Goal: Task Accomplishment & Management: Use online tool/utility

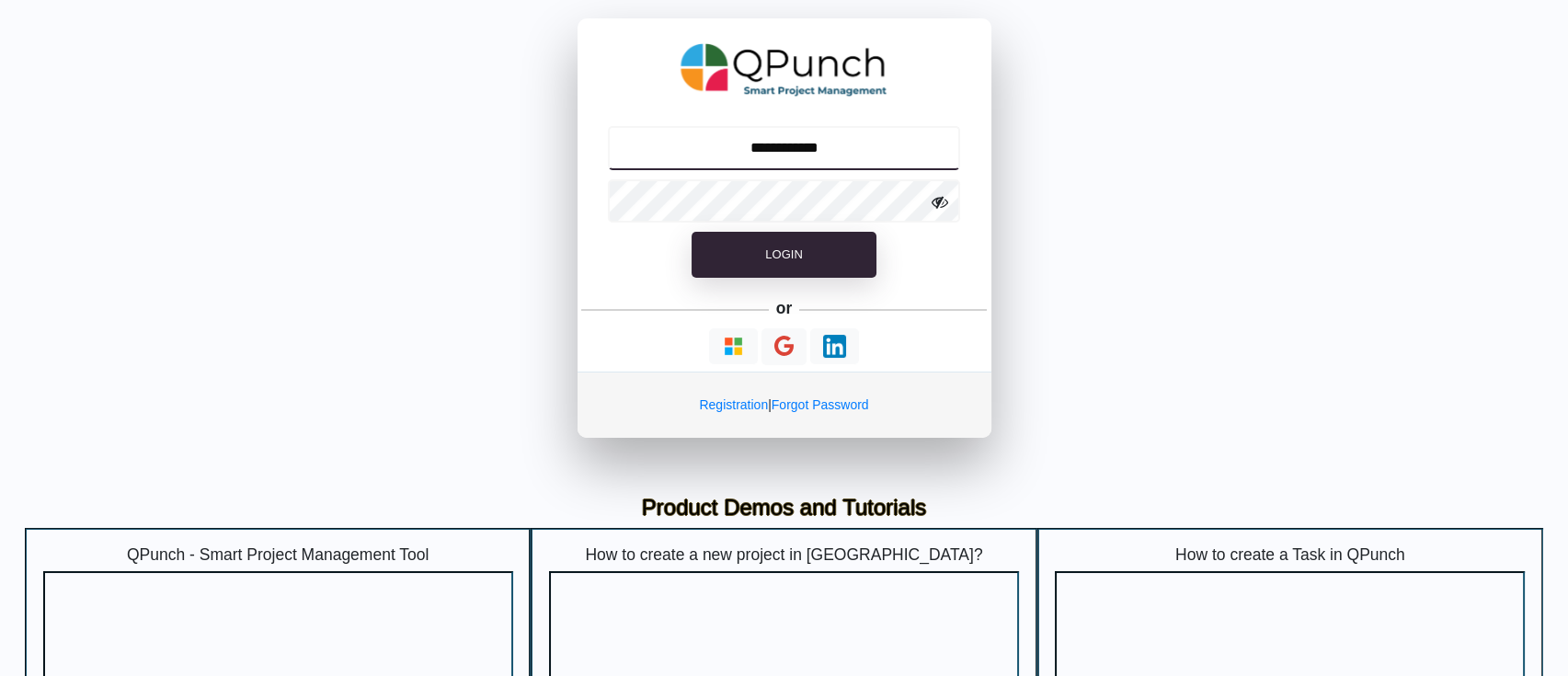
click at [841, 155] on input "**********" at bounding box center [784, 148] width 352 height 44
type input "**********"
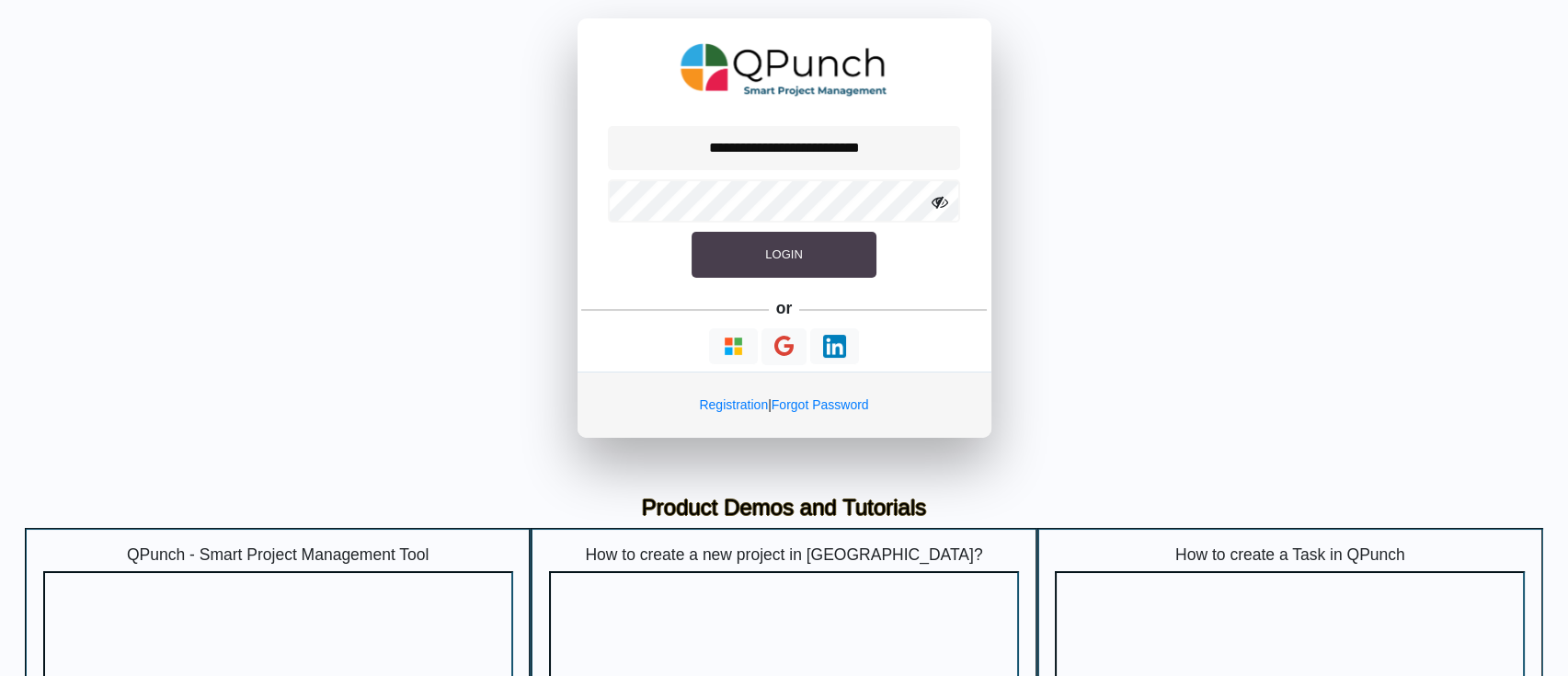
click at [749, 251] on button "Login" at bounding box center [783, 255] width 184 height 46
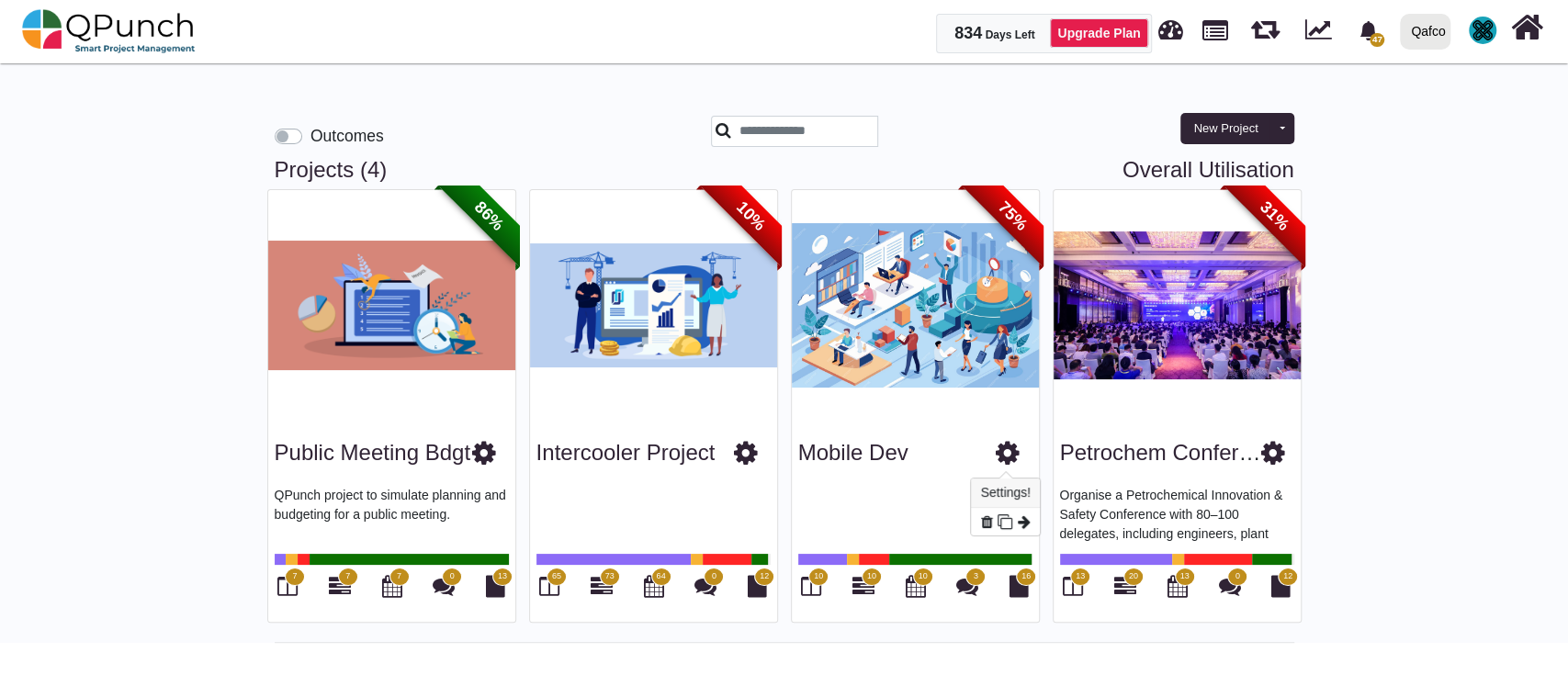
click at [1008, 460] on icon at bounding box center [1007, 452] width 24 height 28
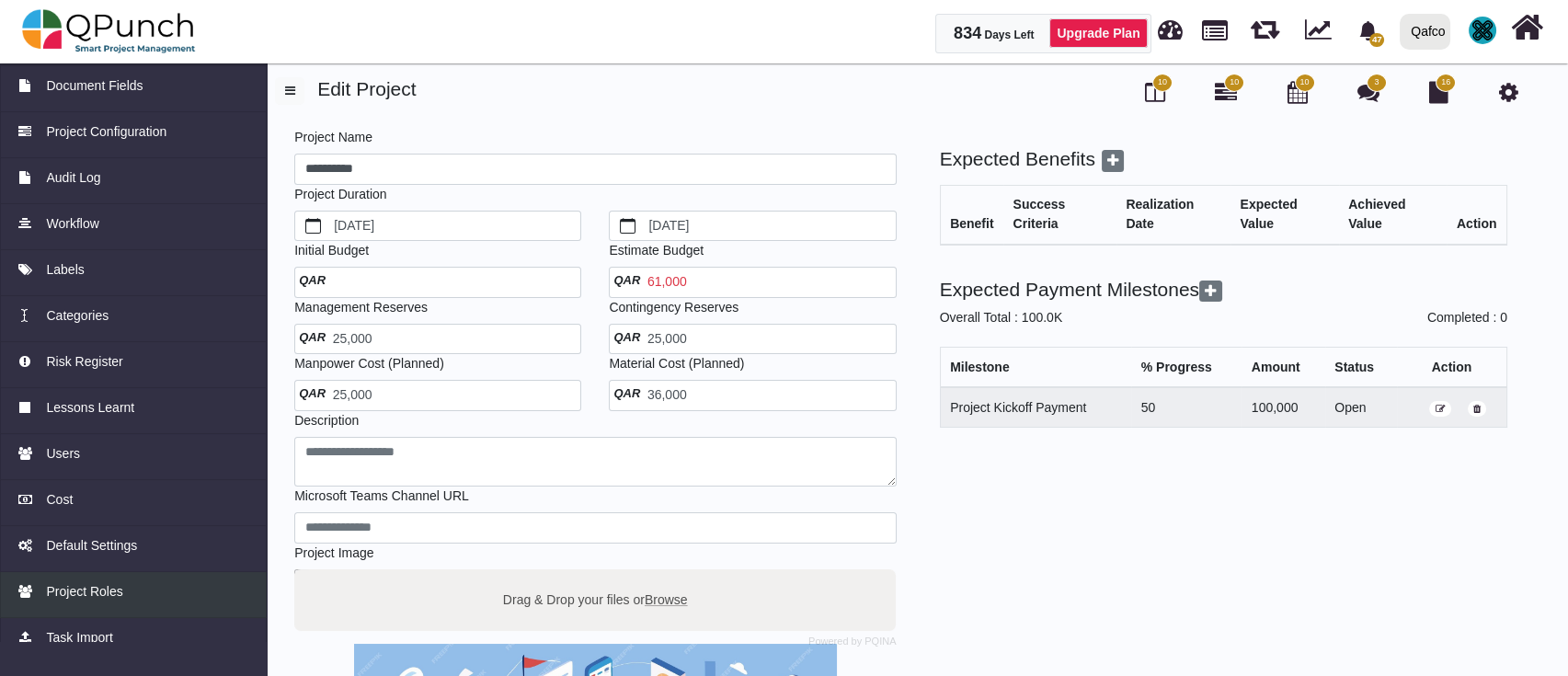
scroll to position [93, 0]
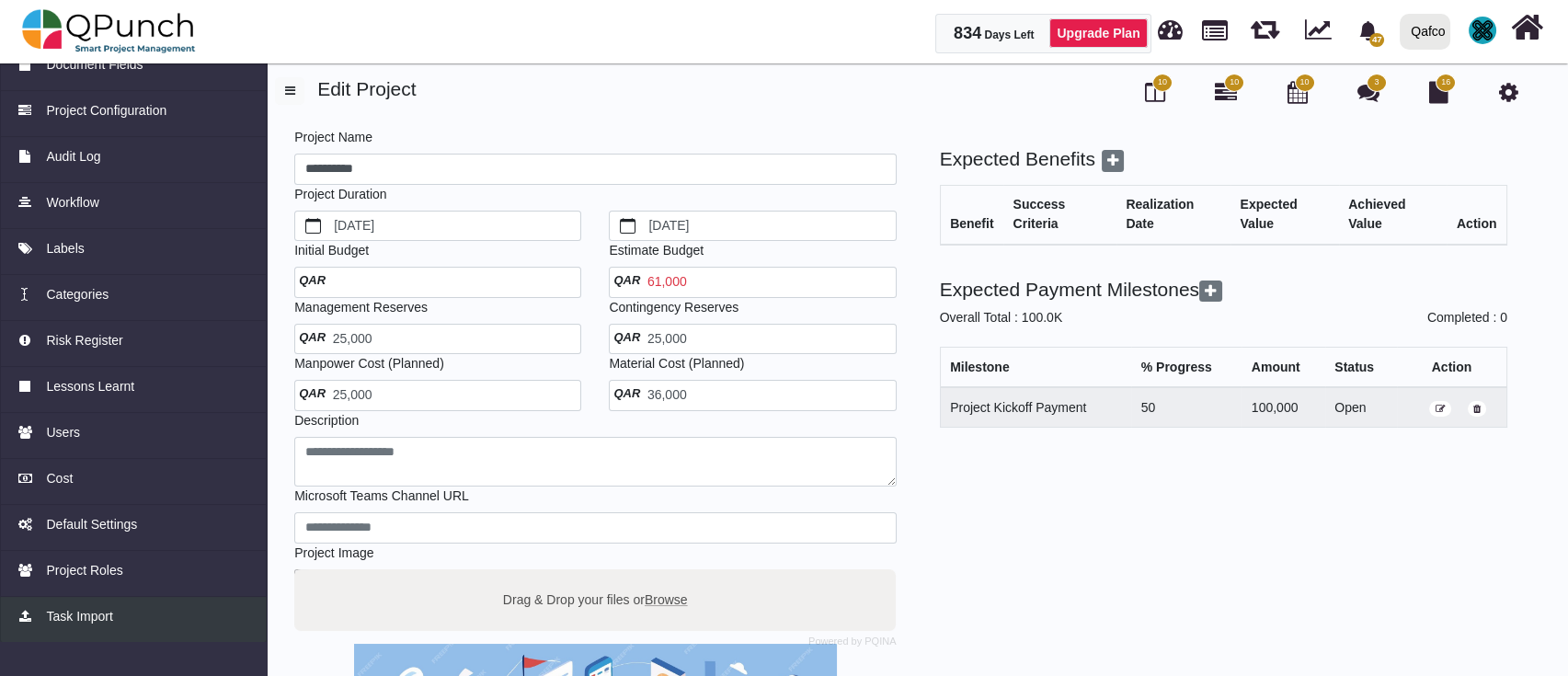
click at [136, 604] on link "Task Import" at bounding box center [133, 620] width 266 height 46
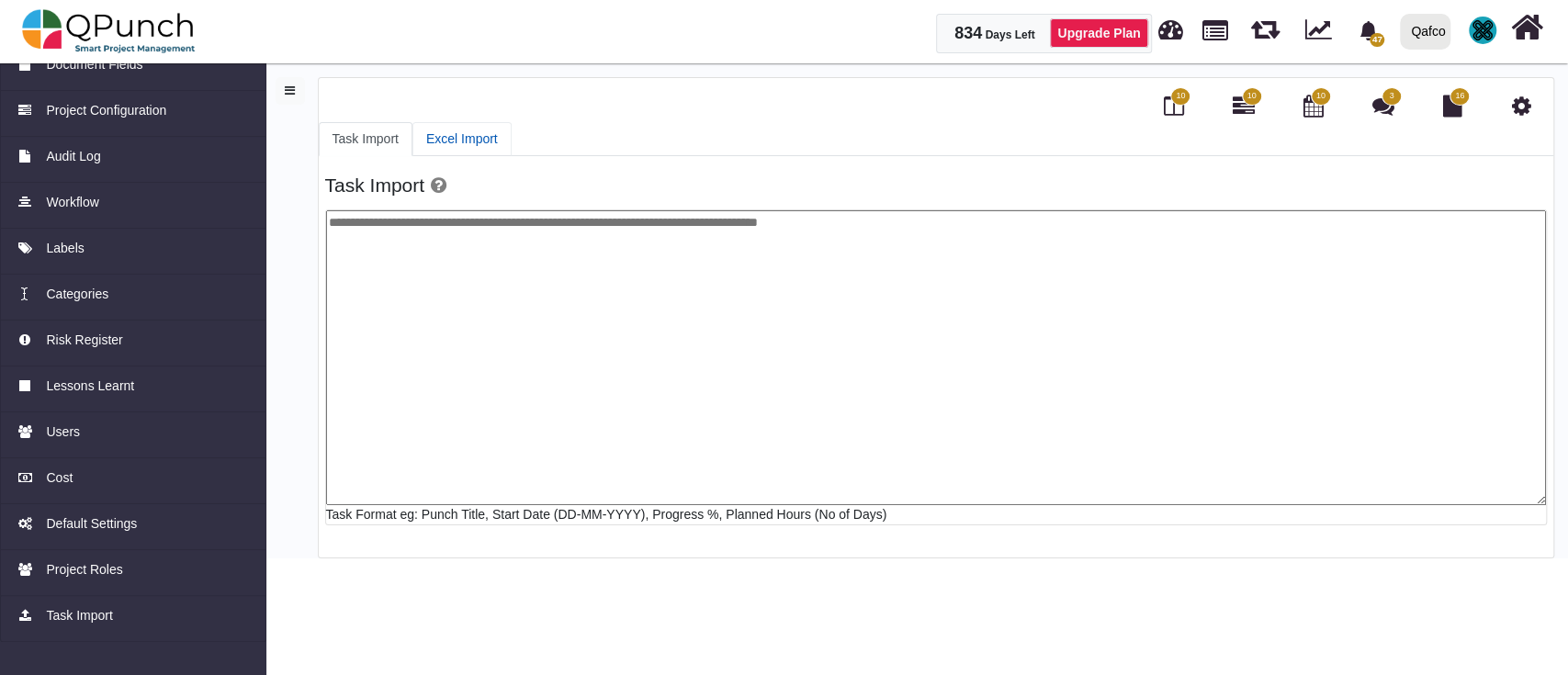
click at [482, 136] on link "Excel Import" at bounding box center [462, 139] width 99 height 34
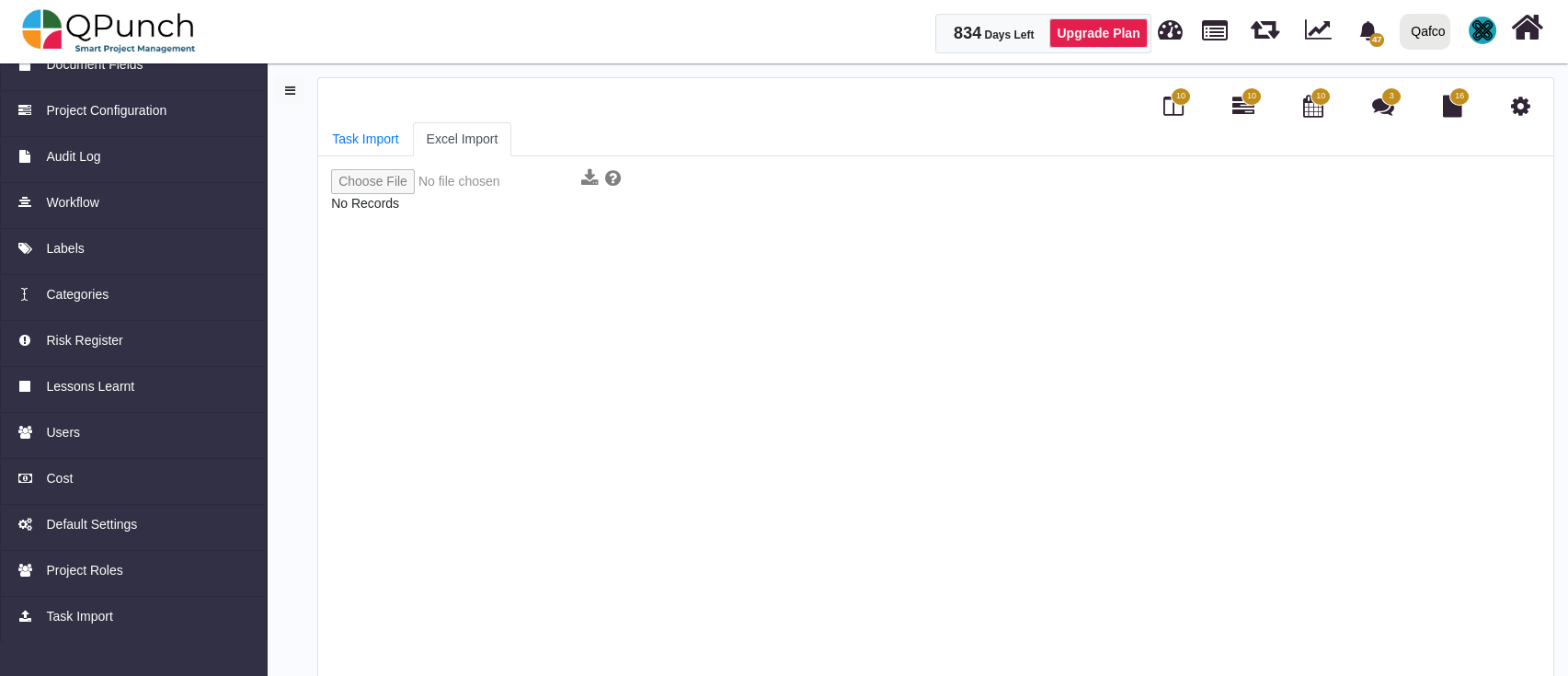
click at [378, 187] on input "file" at bounding box center [453, 181] width 244 height 25
click at [386, 186] on input "file" at bounding box center [453, 181] width 244 height 25
type input "**********"
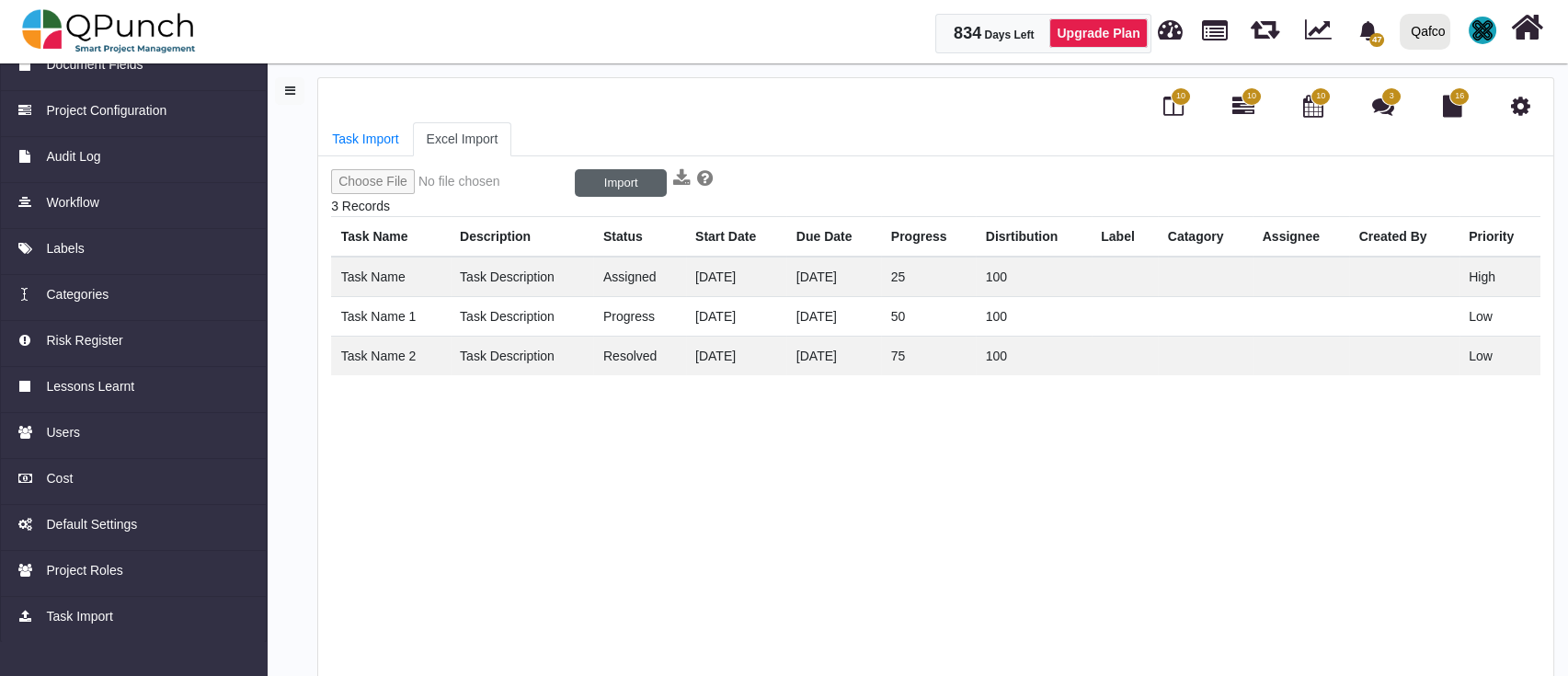
click at [625, 190] on button "Import" at bounding box center [621, 182] width 92 height 28
click at [388, 183] on input "file" at bounding box center [453, 182] width 244 height 28
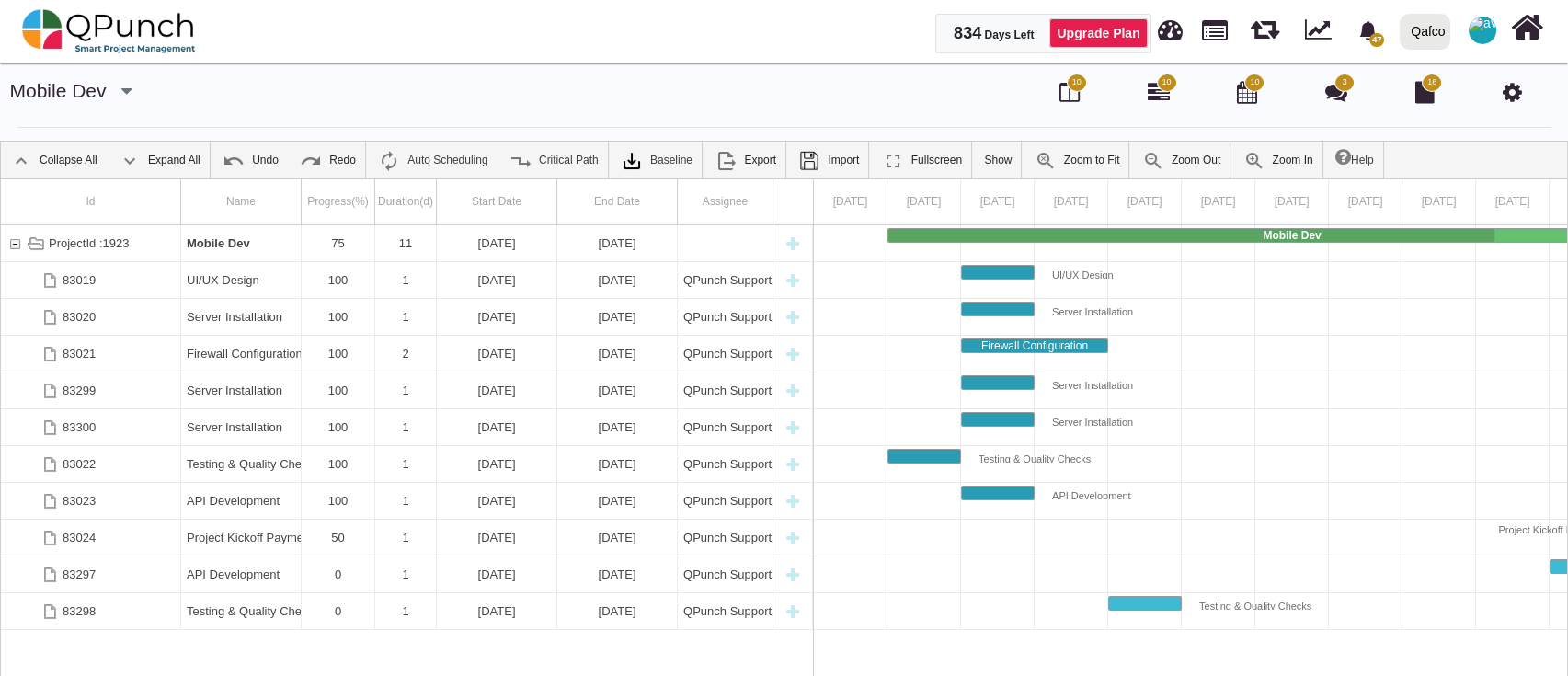
click at [1070, 85] on span "10" at bounding box center [1076, 82] width 20 height 18
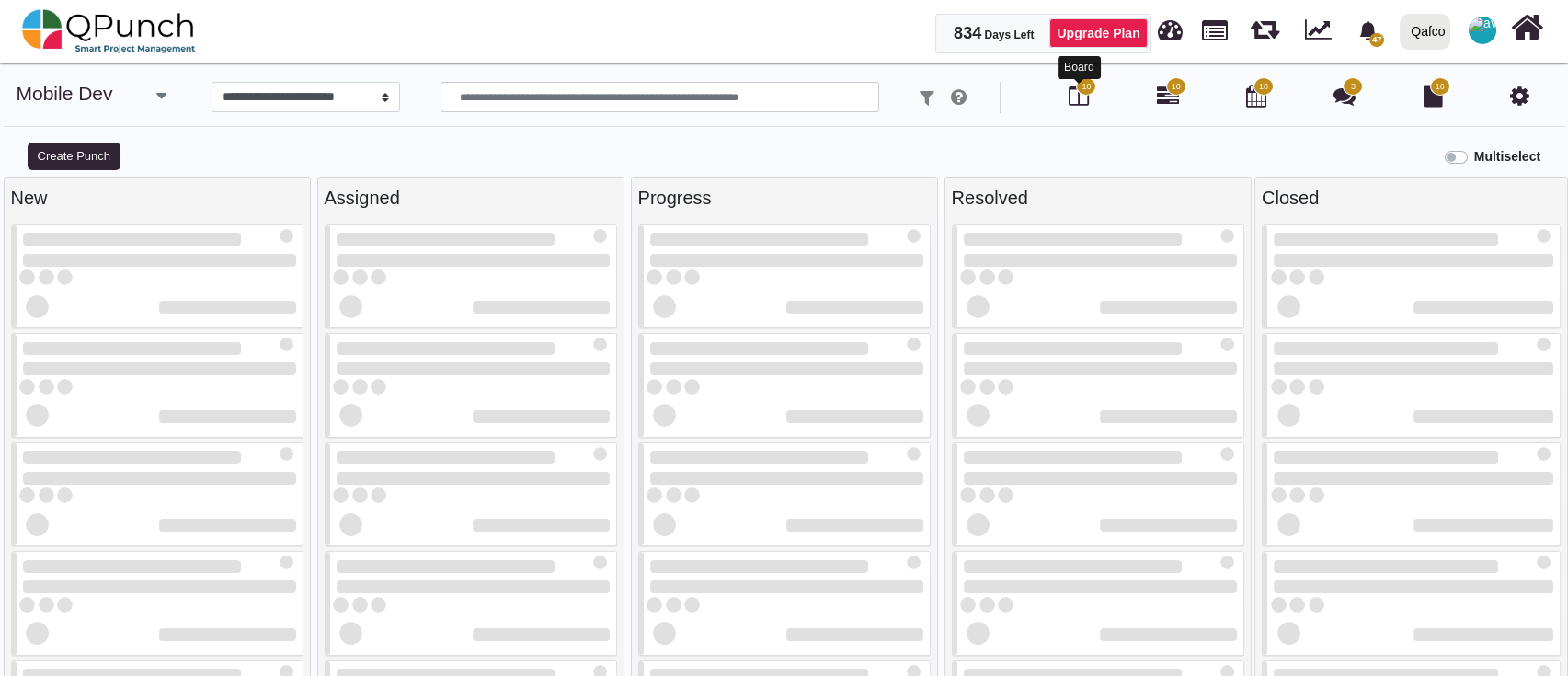
select select
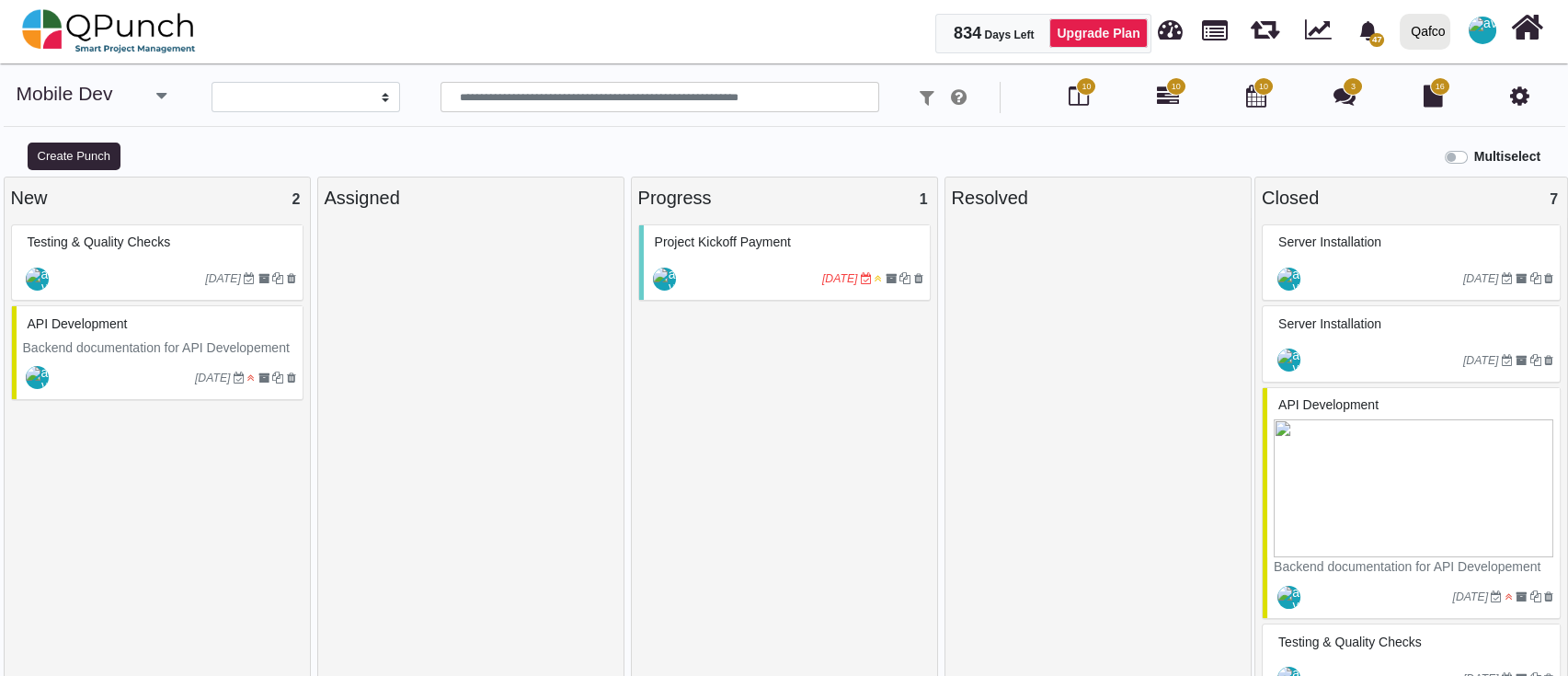
click at [966, 200] on div "Resolved" at bounding box center [1098, 198] width 292 height 28
copy div "Resolved"
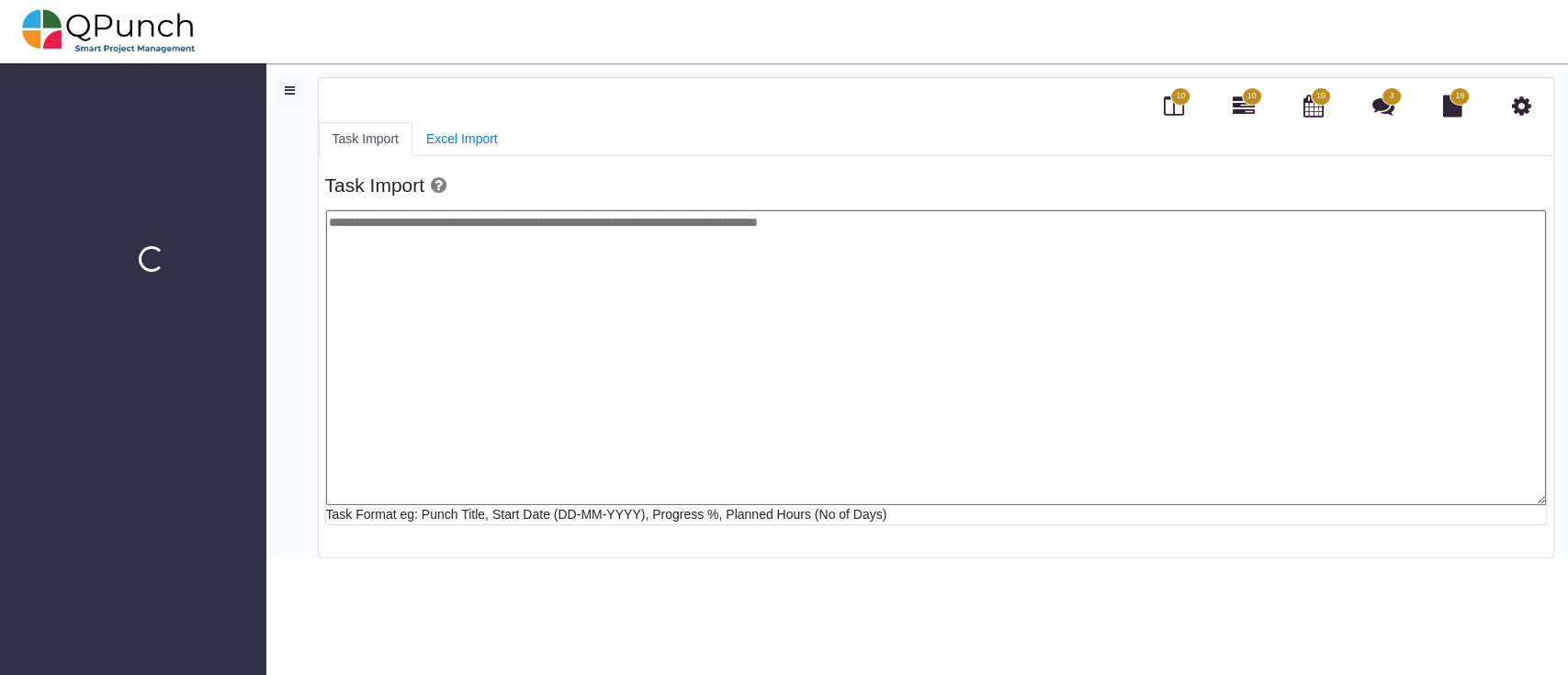
click at [446, 174] on link at bounding box center [435, 185] width 22 height 21
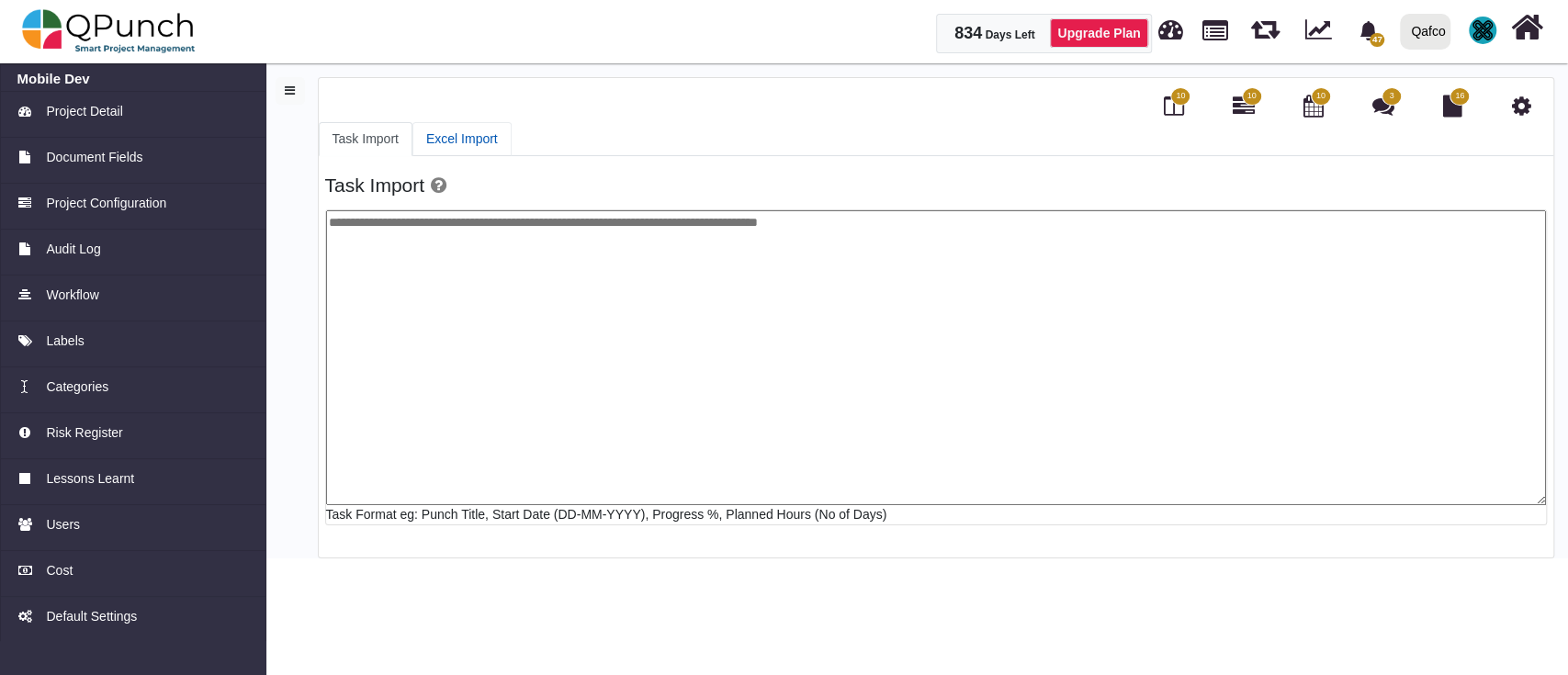
click at [468, 122] on link "Excel Import" at bounding box center [462, 139] width 99 height 34
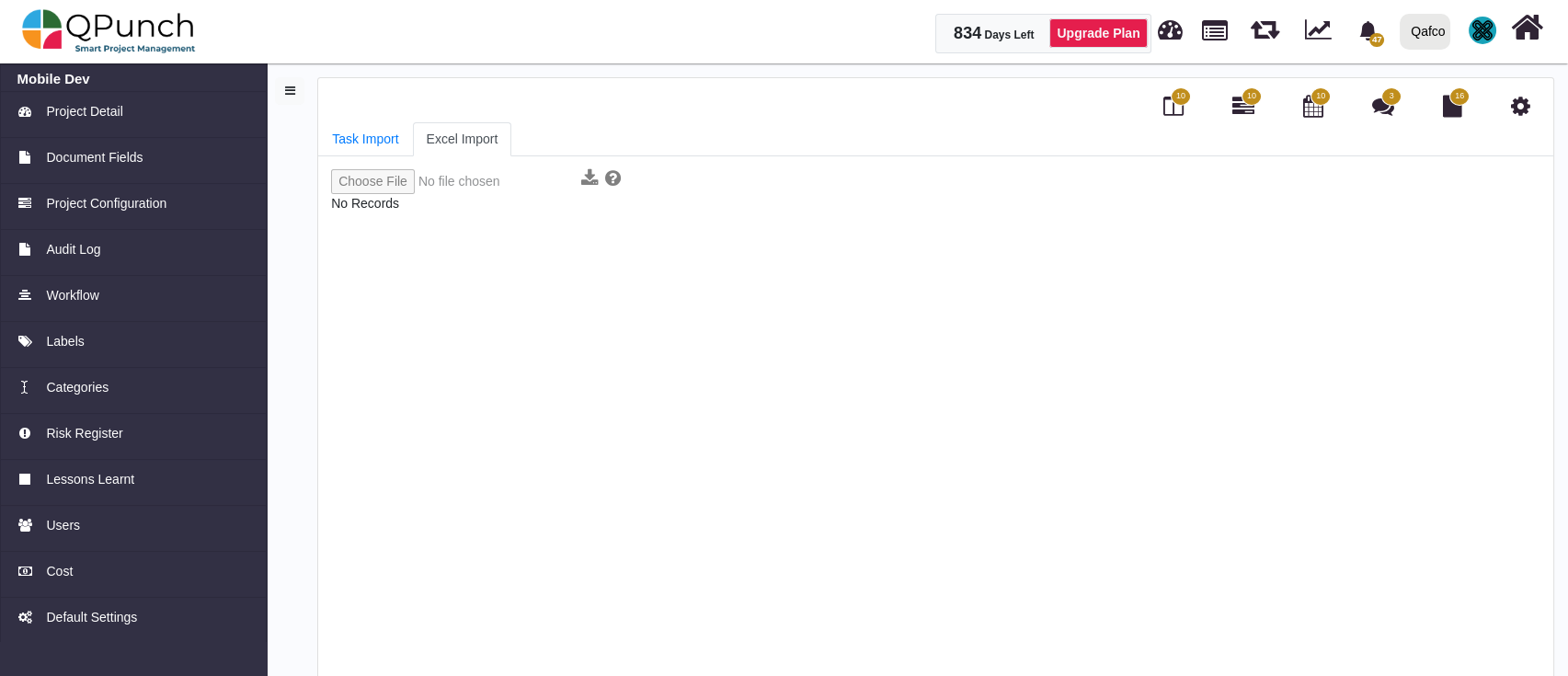
click at [397, 186] on input "file" at bounding box center [453, 181] width 244 height 25
type input "**********"
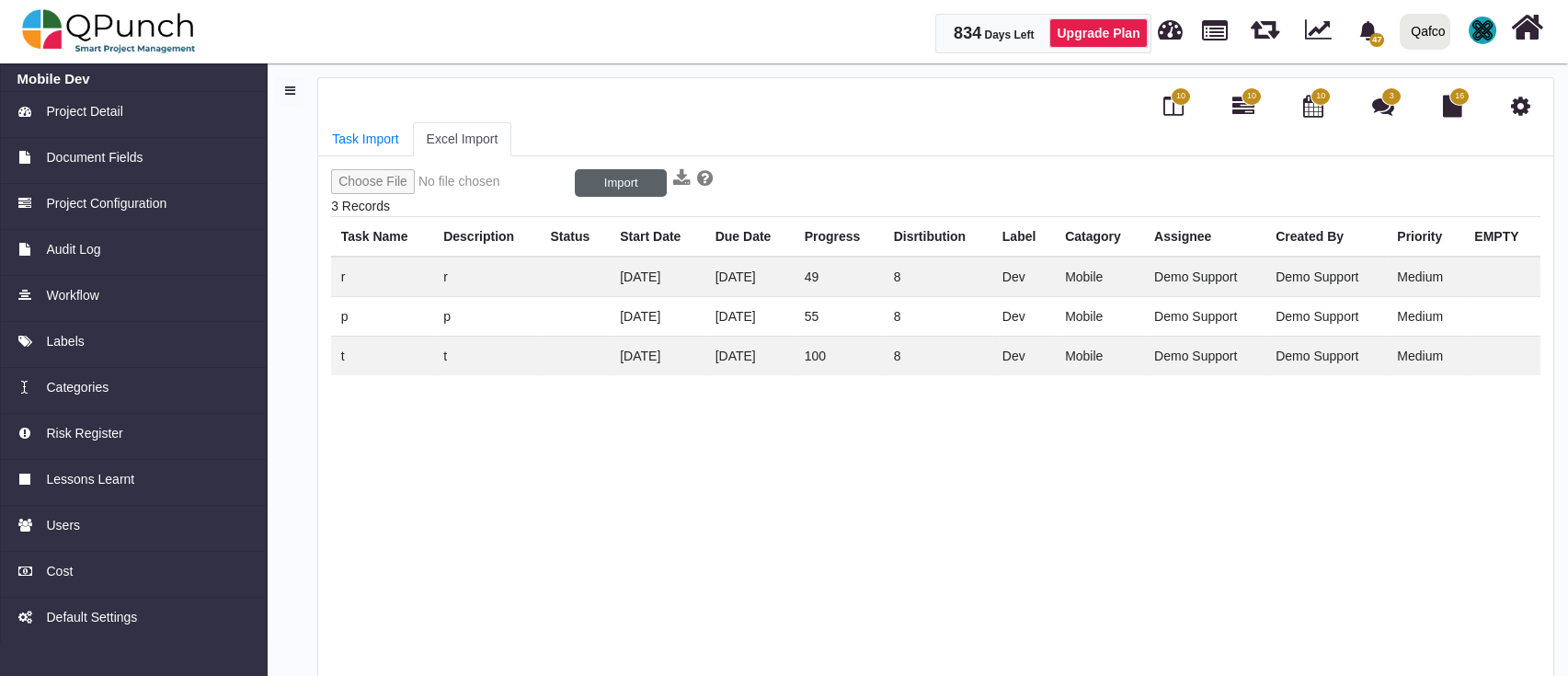
click at [649, 185] on button "Import" at bounding box center [621, 182] width 92 height 28
click at [615, 180] on button "1/3" at bounding box center [621, 182] width 92 height 28
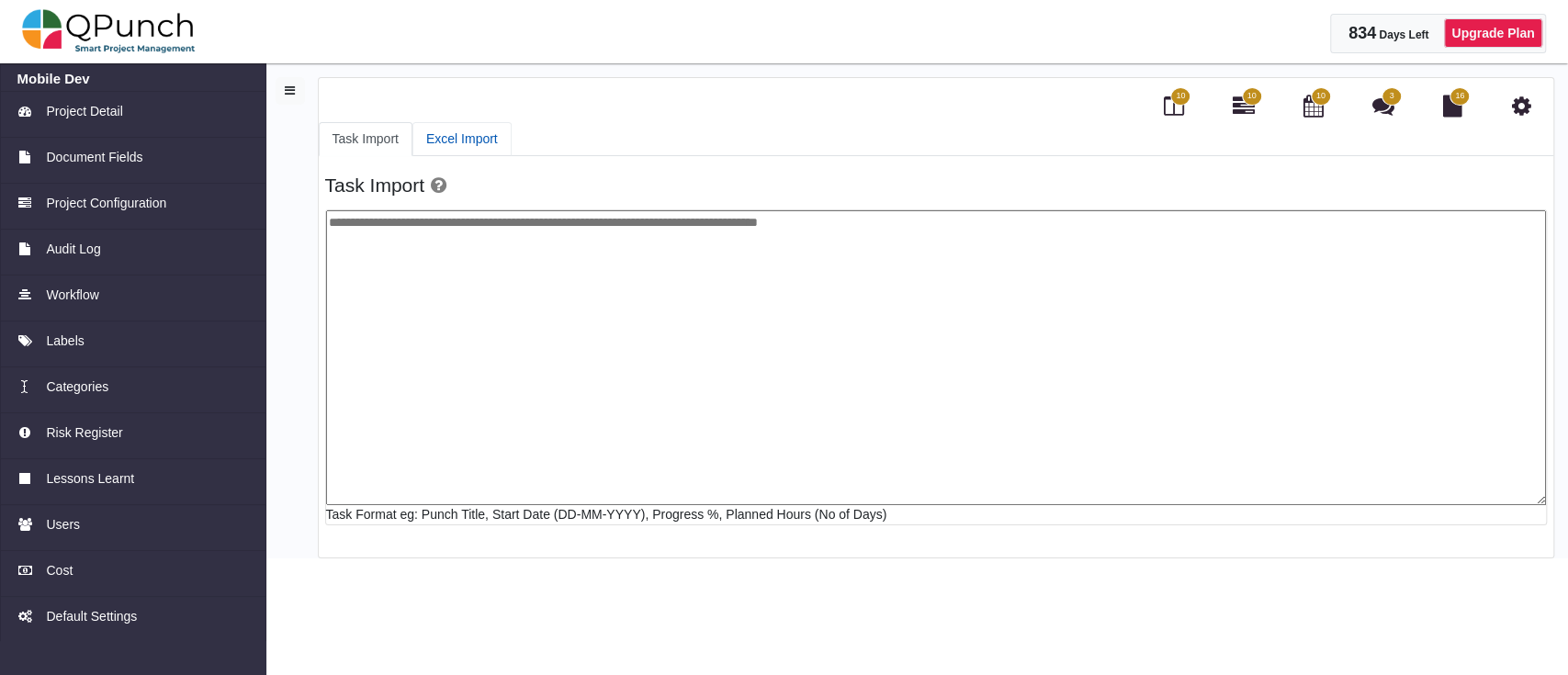
click at [485, 133] on link "Excel Import" at bounding box center [462, 139] width 99 height 34
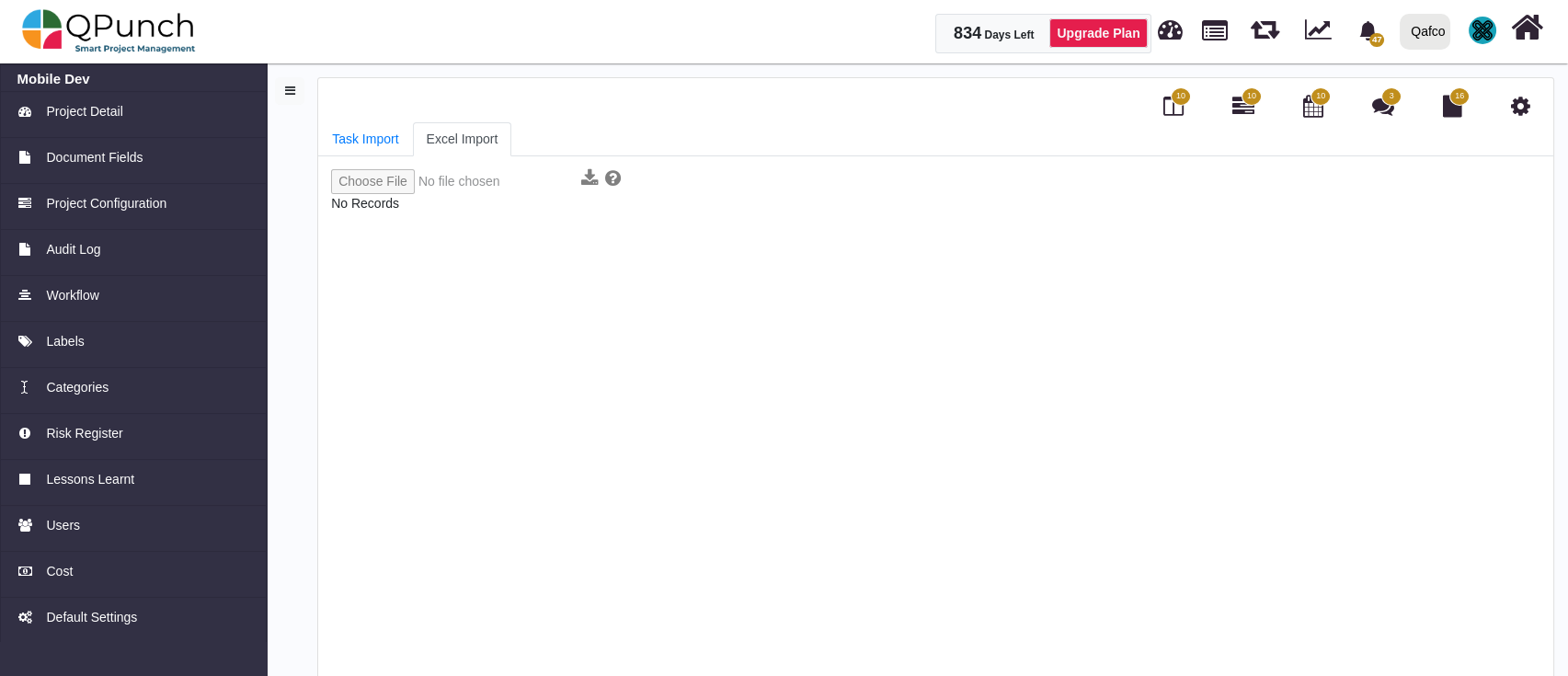
click at [388, 199] on span "No Records" at bounding box center [365, 202] width 68 height 14
click at [388, 186] on input "file" at bounding box center [453, 181] width 244 height 25
type input "**********"
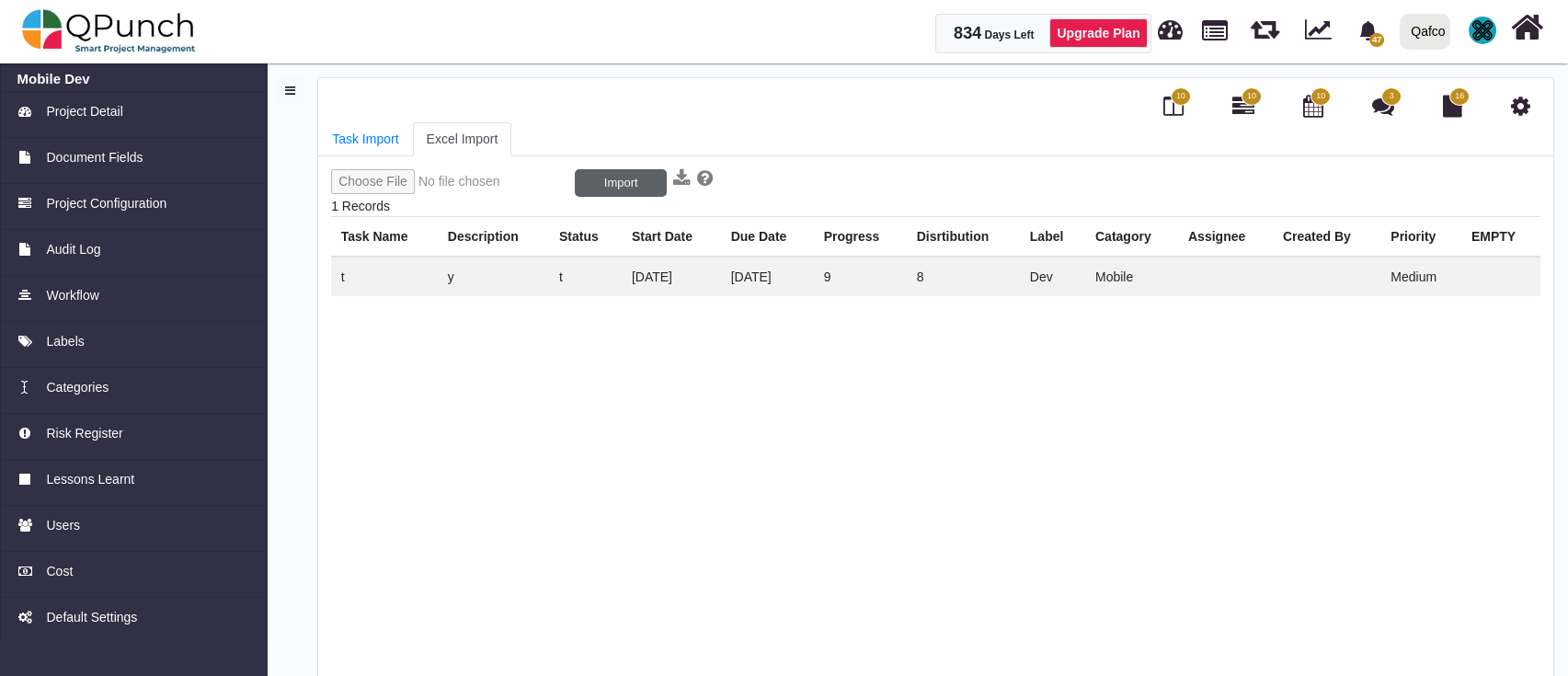
click at [616, 187] on button "Import" at bounding box center [621, 182] width 92 height 28
